Goal: Task Accomplishment & Management: Use online tool/utility

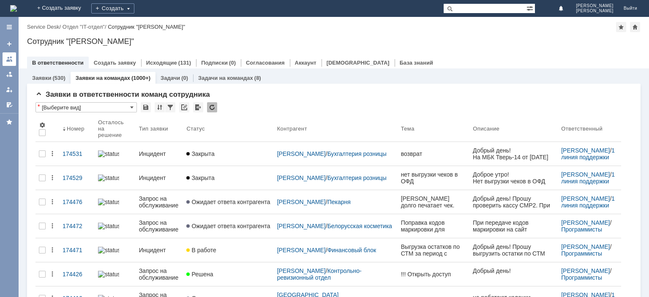
click at [12, 60] on div at bounding box center [9, 59] width 7 height 7
click at [11, 62] on div at bounding box center [9, 59] width 7 height 7
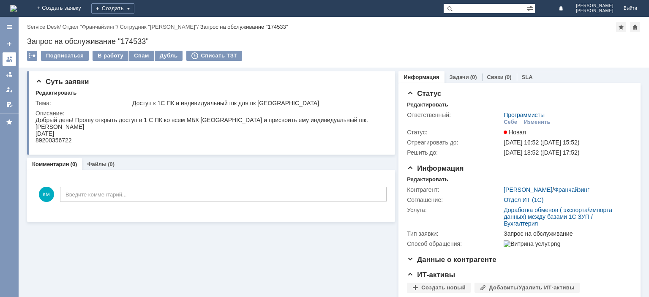
click at [9, 61] on div at bounding box center [9, 59] width 7 height 7
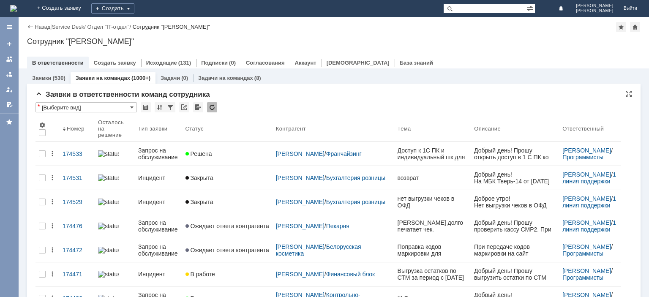
click at [209, 110] on div at bounding box center [212, 107] width 10 height 10
click at [210, 106] on div at bounding box center [212, 107] width 10 height 10
click at [213, 105] on div at bounding box center [212, 107] width 10 height 10
click at [213, 106] on div at bounding box center [212, 107] width 10 height 10
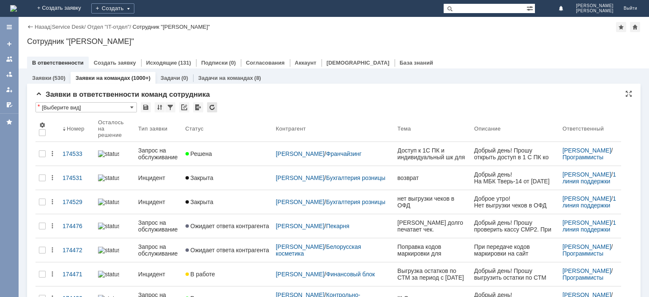
click at [212, 106] on div at bounding box center [212, 107] width 10 height 10
click at [212, 109] on div at bounding box center [212, 107] width 10 height 10
click at [213, 107] on div at bounding box center [212, 107] width 10 height 10
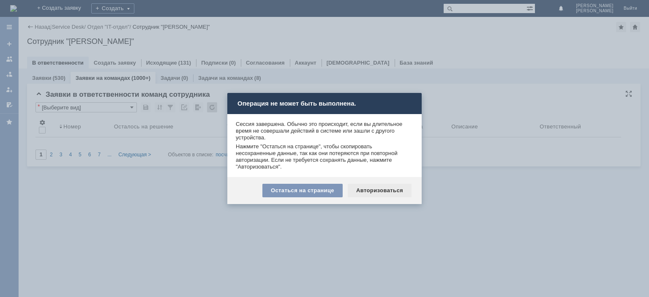
click at [371, 188] on div "Авторизоваться" at bounding box center [380, 191] width 64 height 14
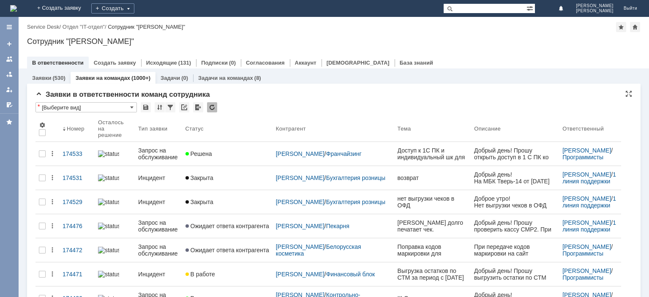
click at [214, 109] on div at bounding box center [212, 107] width 10 height 10
click at [210, 106] on div at bounding box center [212, 107] width 10 height 10
click at [214, 105] on div at bounding box center [212, 107] width 10 height 10
click at [214, 109] on div at bounding box center [212, 107] width 10 height 10
